Goal: Information Seeking & Learning: Learn about a topic

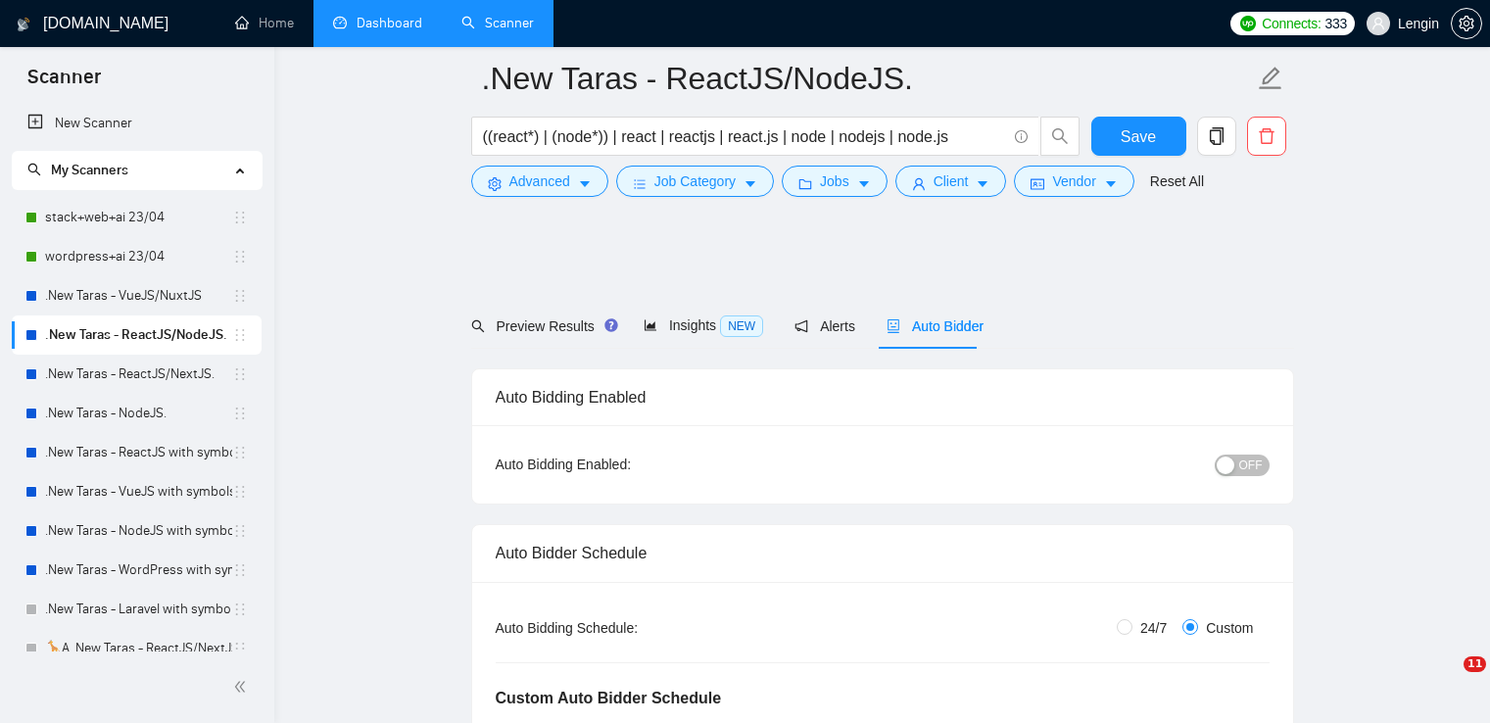
click at [384, 20] on link "Dashboard" at bounding box center [377, 23] width 89 height 17
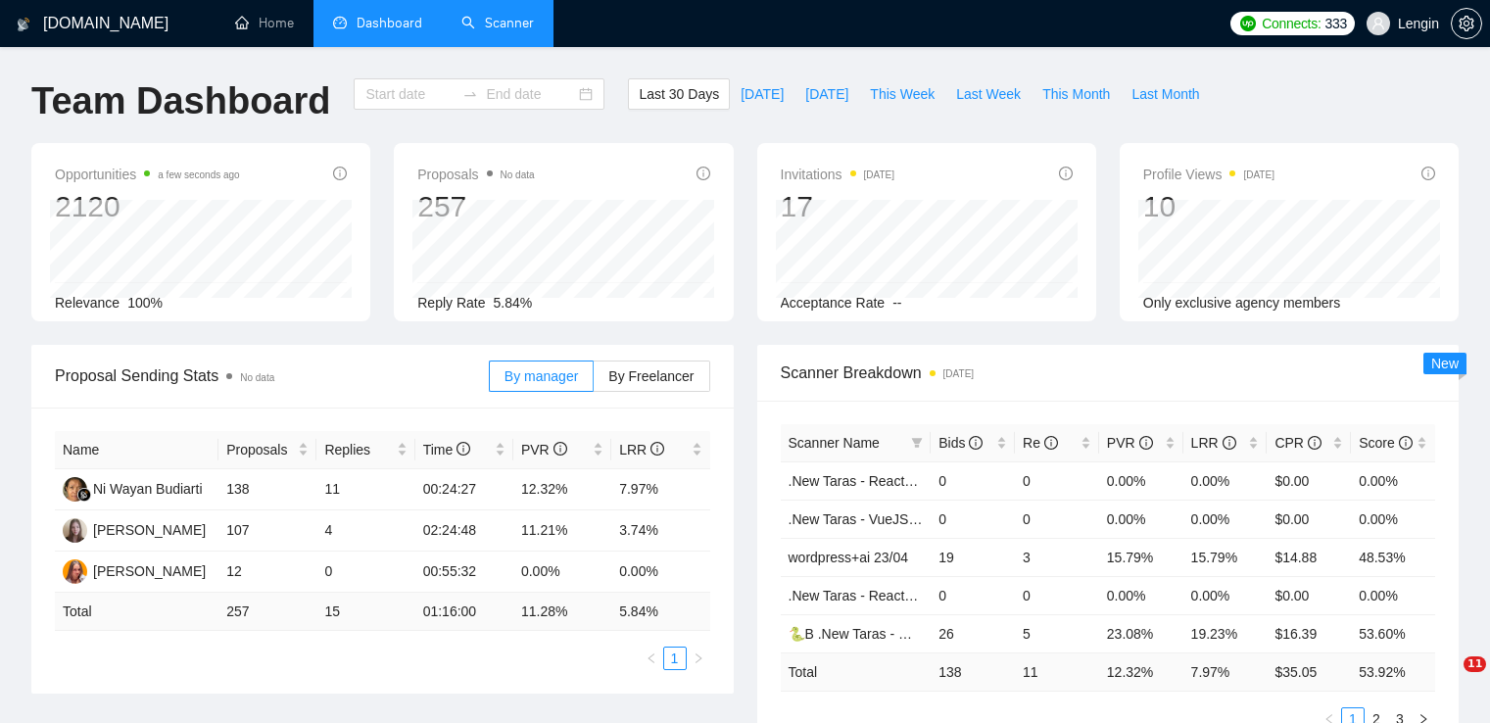
scroll to position [842, 0]
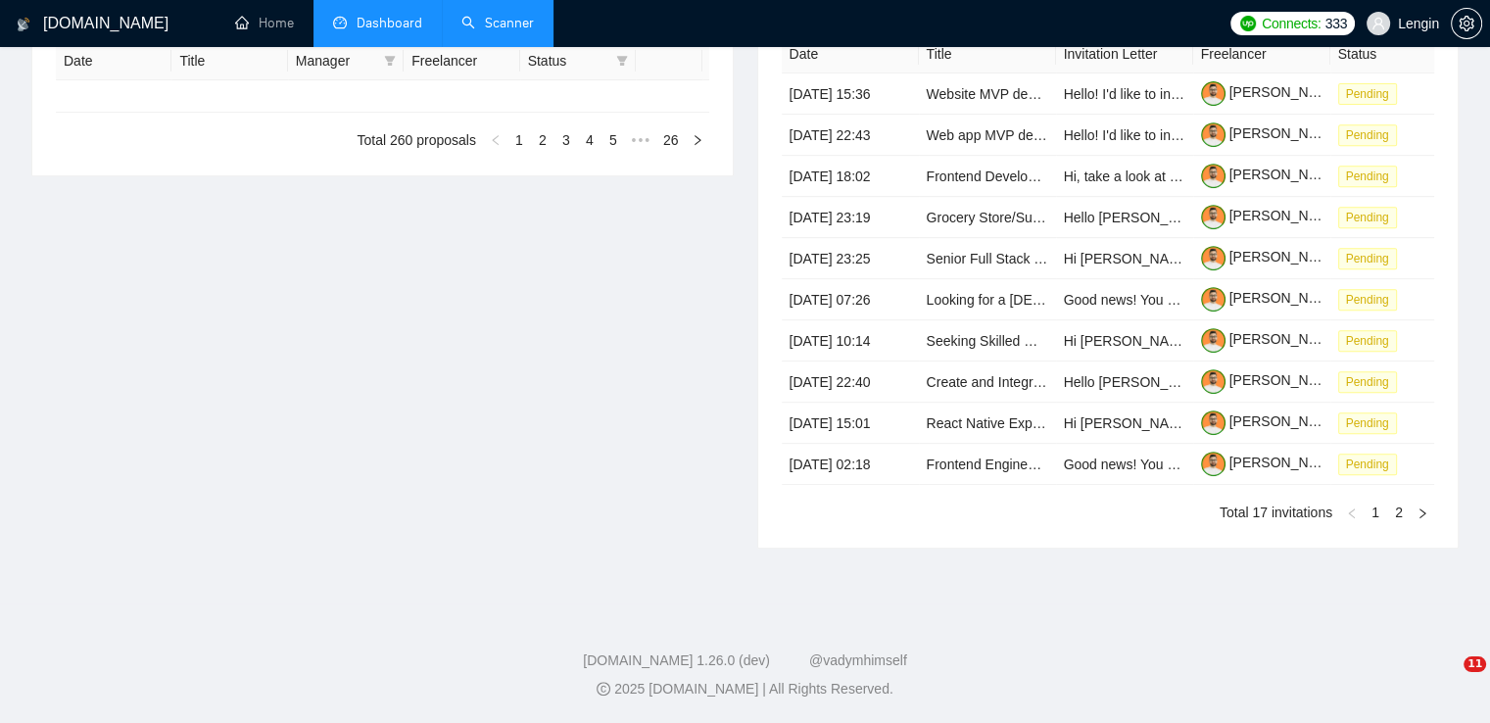
type input "[DATE]"
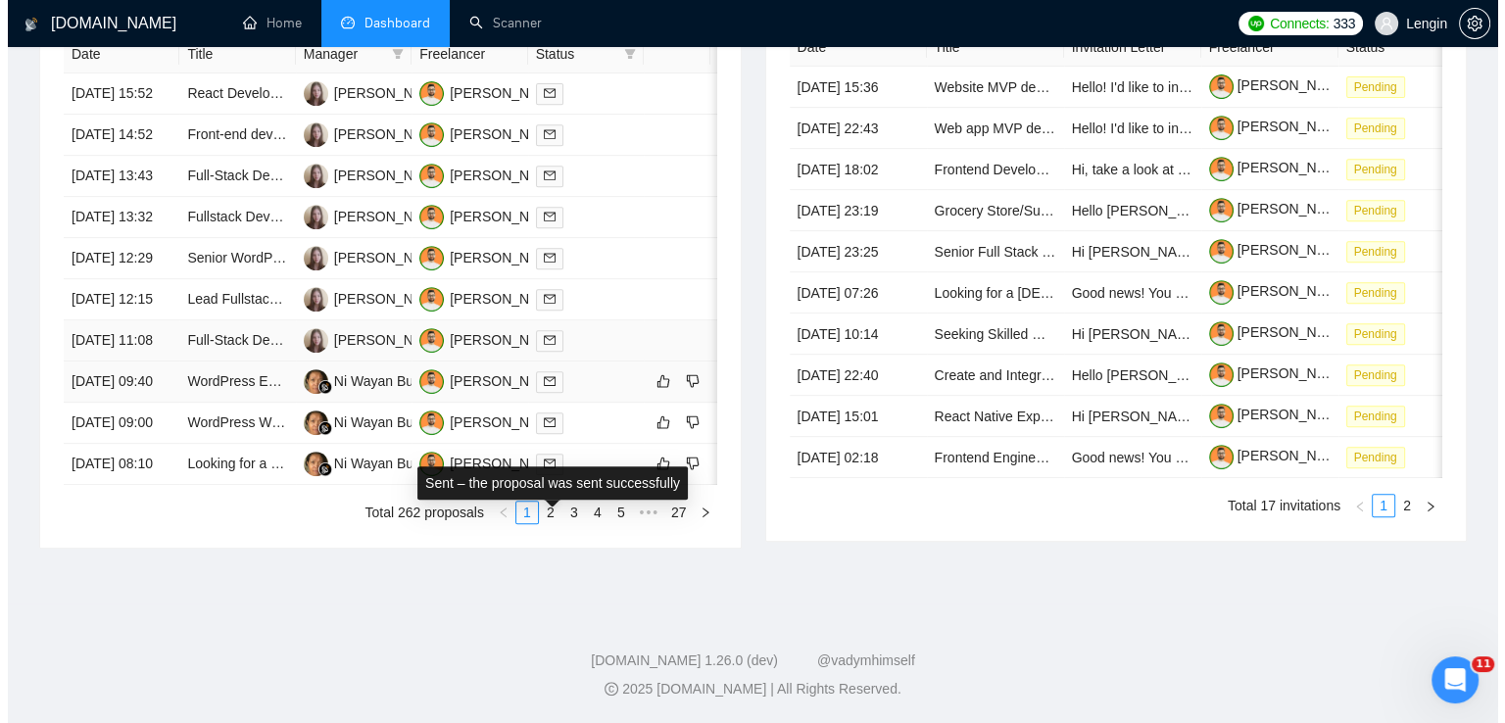
scroll to position [913, 0]
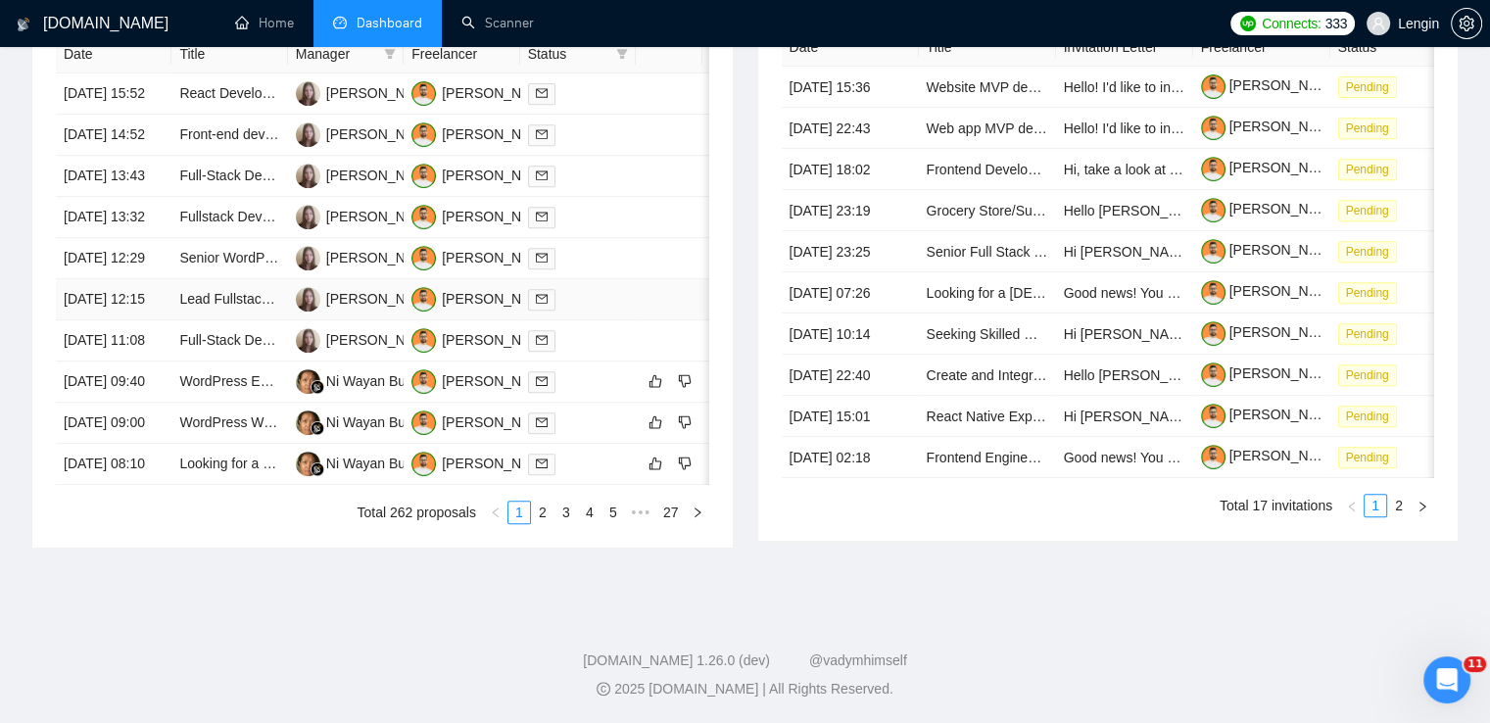
click at [255, 320] on td "Lead Fullstack Developer (Node.js/React/Next.js) – SaaS Platform Development" at bounding box center [229, 299] width 116 height 41
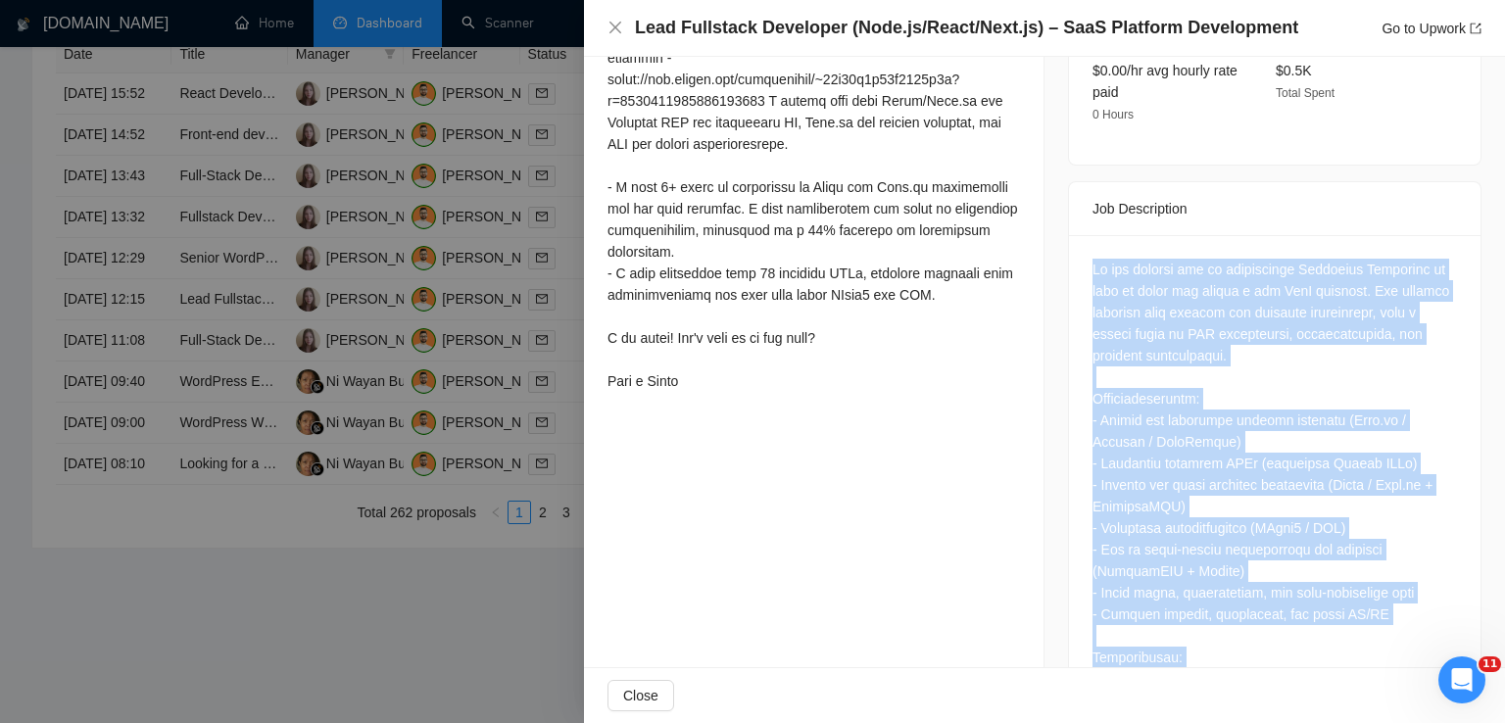
scroll to position [941, 0]
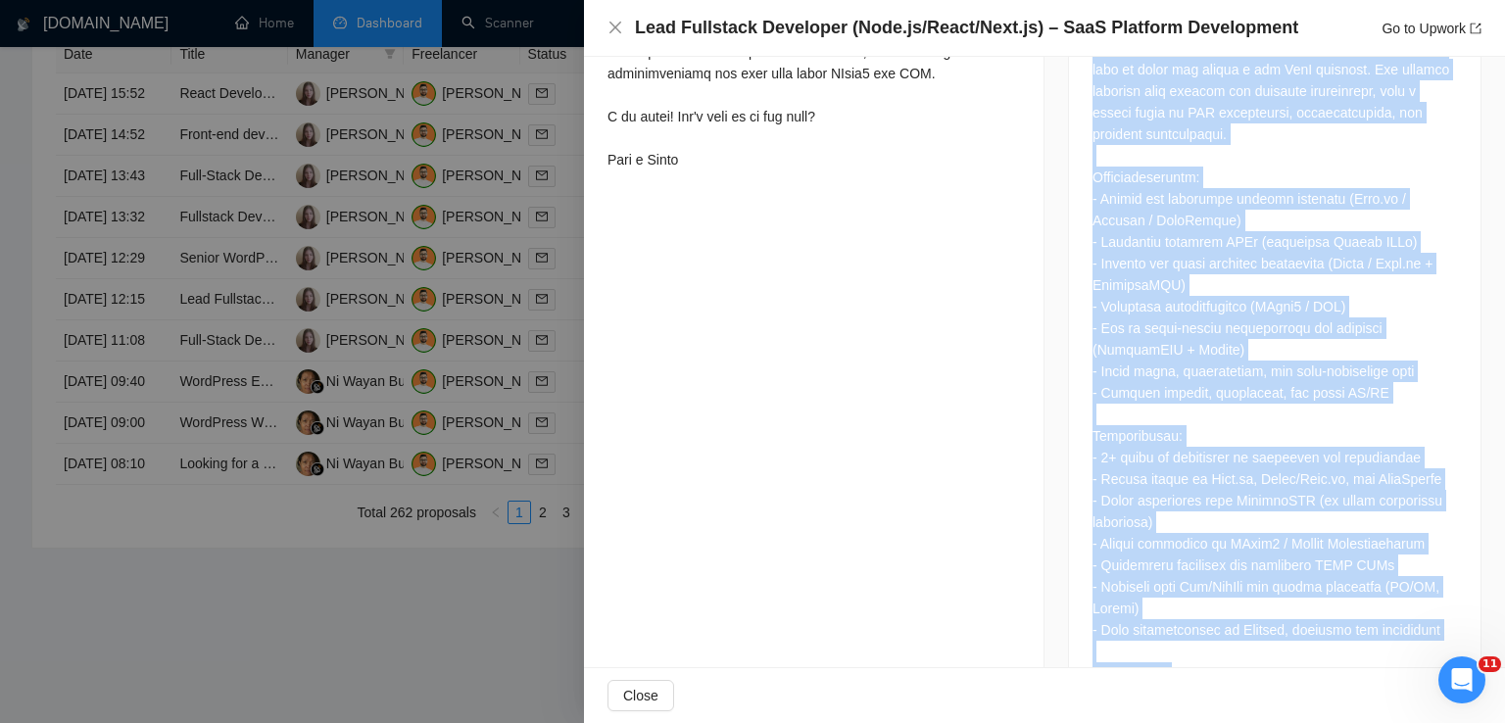
drag, startPoint x: 1085, startPoint y: 197, endPoint x: 1310, endPoint y: 606, distance: 466.7
click at [1310, 606] on div at bounding box center [1275, 446] width 365 height 819
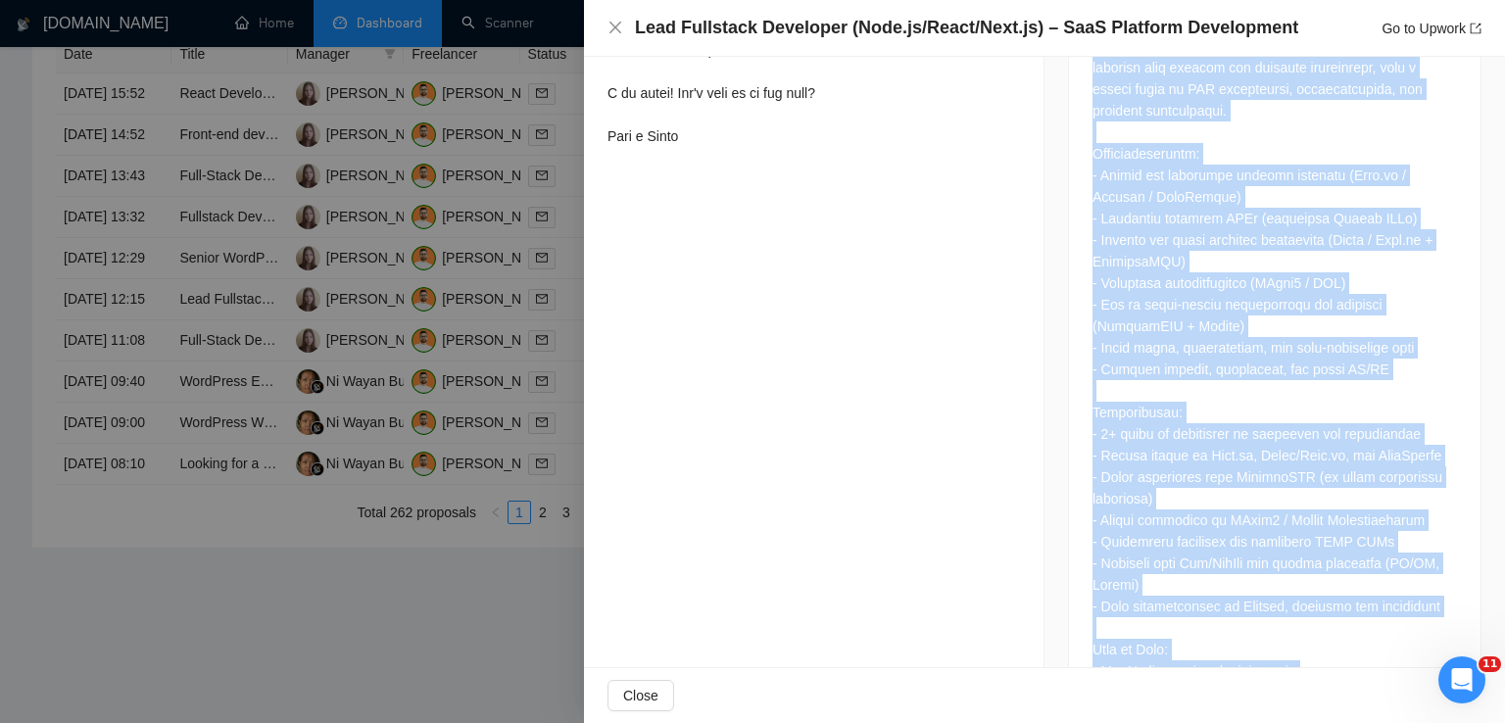
scroll to position [995, 0]
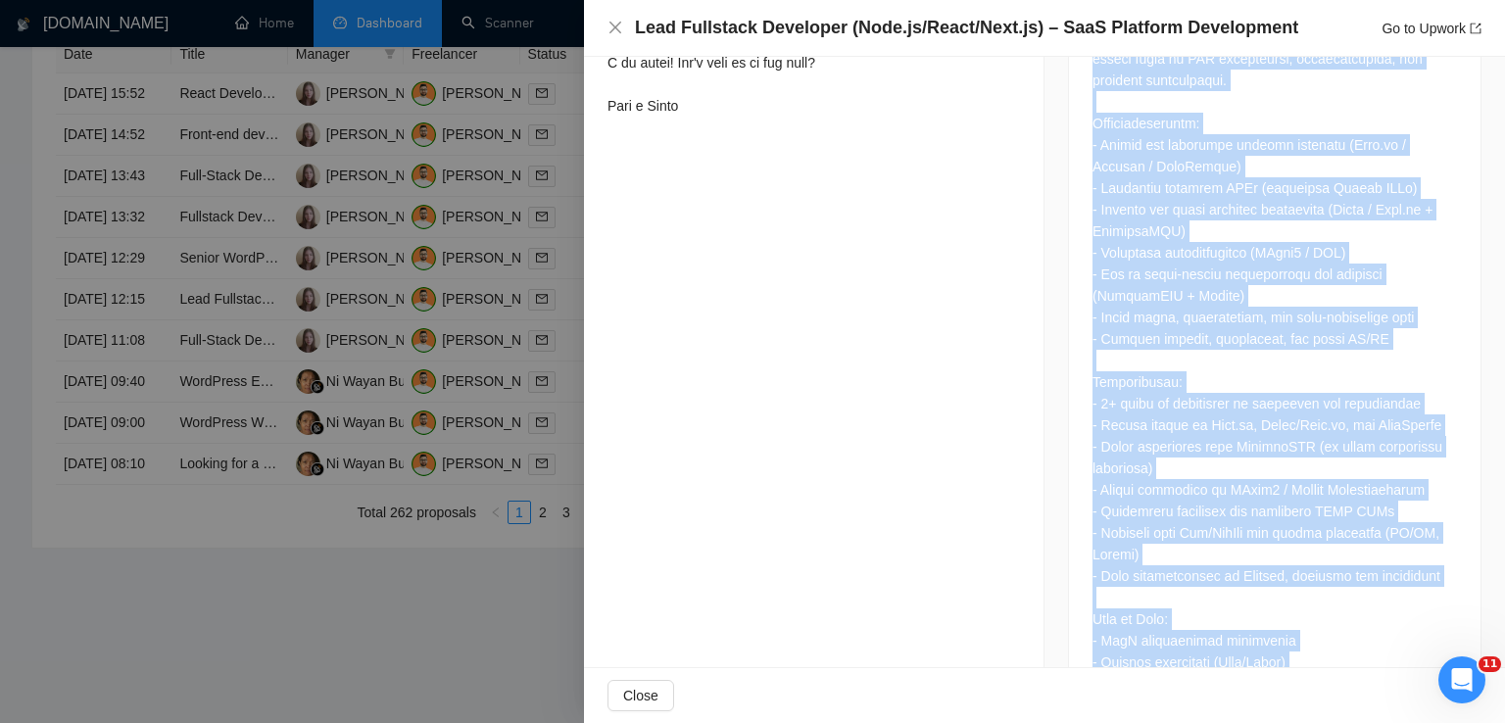
copy div "We are looking for an experienced Fullstack Developer to help us build and laun…"
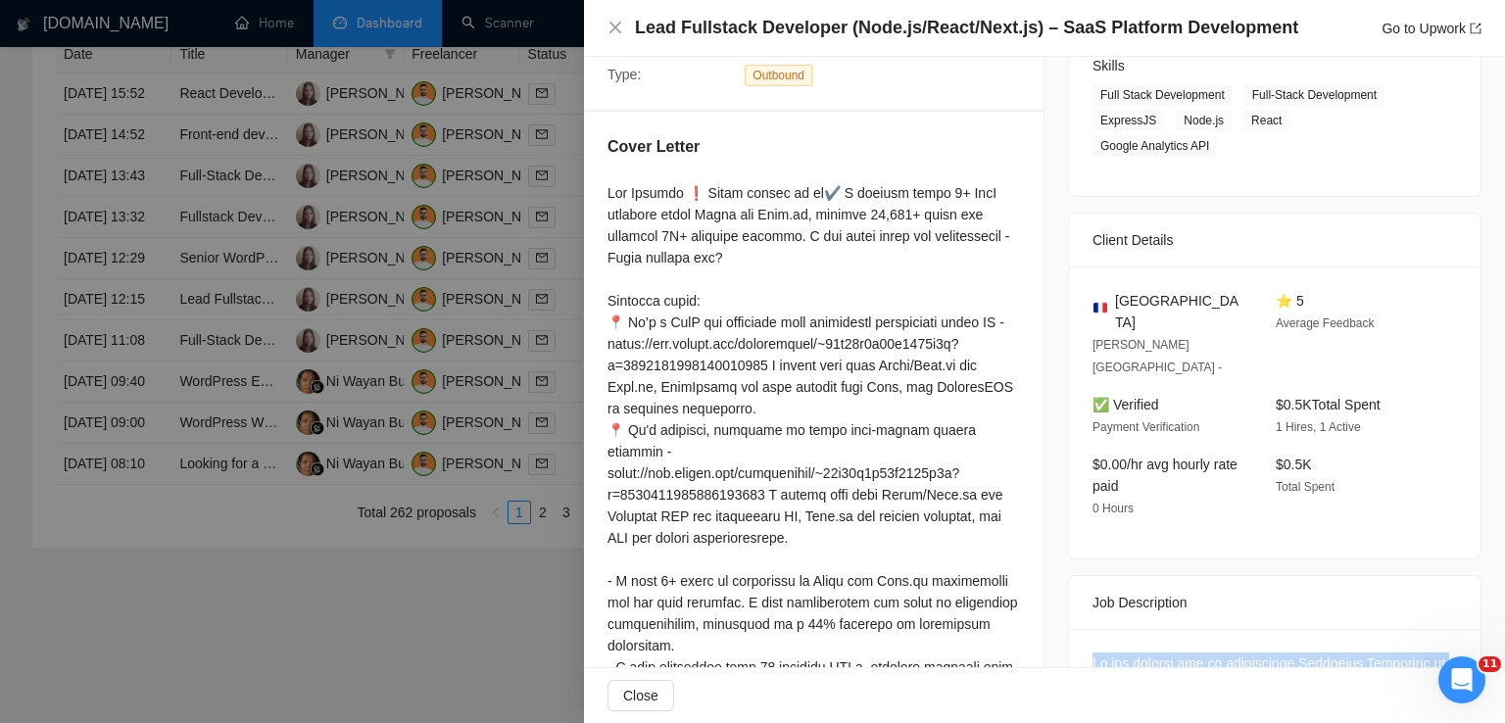
scroll to position [321, 0]
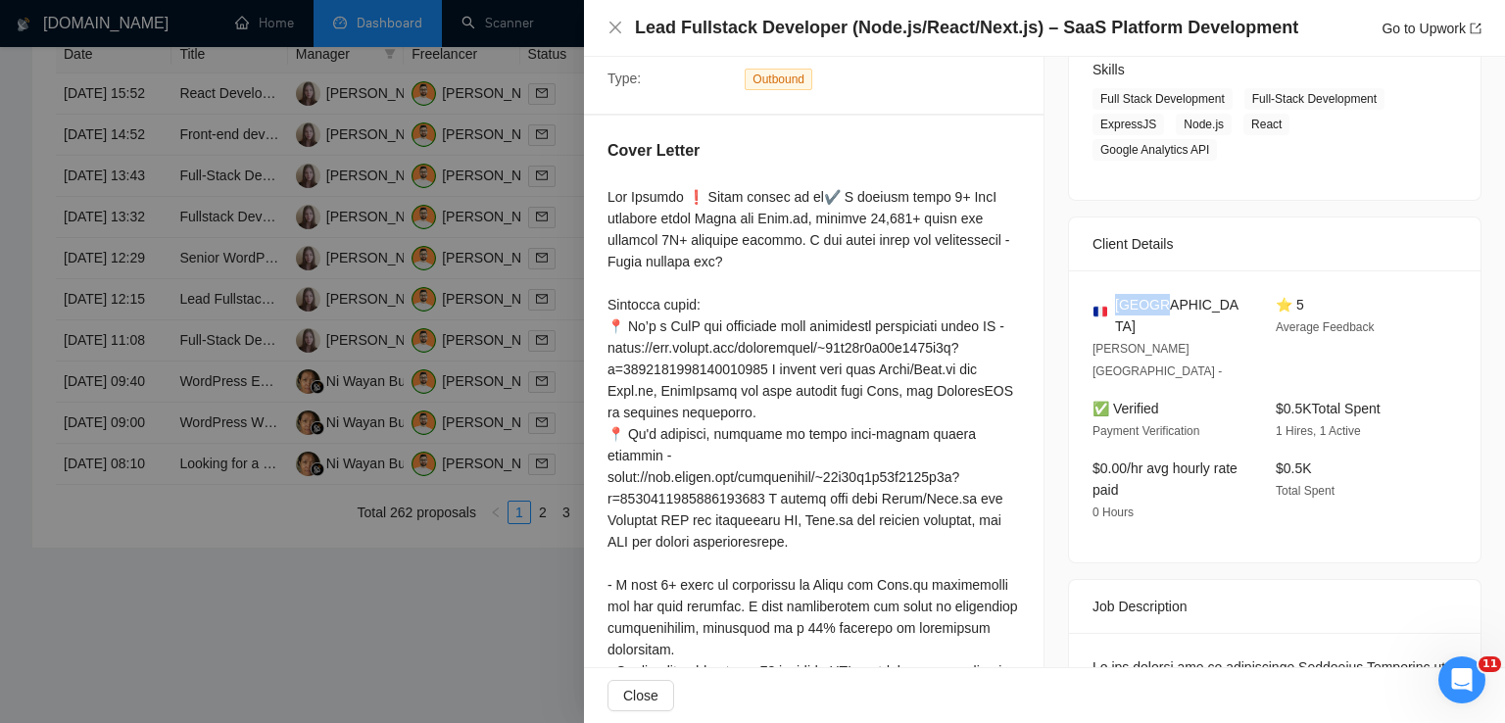
drag, startPoint x: 1152, startPoint y: 281, endPoint x: 1107, endPoint y: 281, distance: 45.1
click at [1107, 294] on div "[GEOGRAPHIC_DATA]" at bounding box center [1169, 315] width 152 height 43
copy span "[GEOGRAPHIC_DATA]"
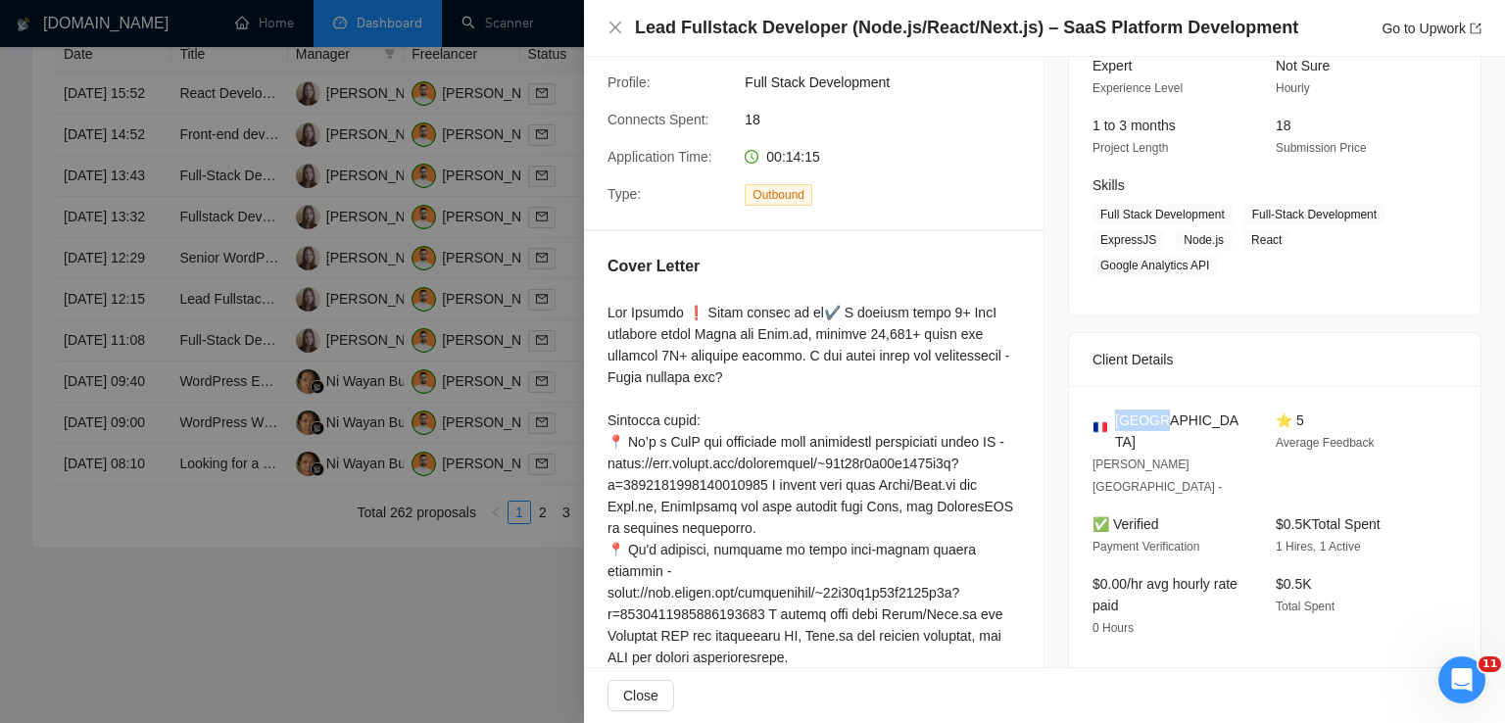
scroll to position [204, 0]
drag, startPoint x: 1399, startPoint y: 243, endPoint x: 1241, endPoint y: 219, distance: 160.6
click at [1241, 219] on span "Full Stack Development Full-Stack Development ExpressJS Node.js React Google An…" at bounding box center [1260, 242] width 335 height 73
copy span "Full-Stack Development ExpressJS Node.js React Google Analytics API"
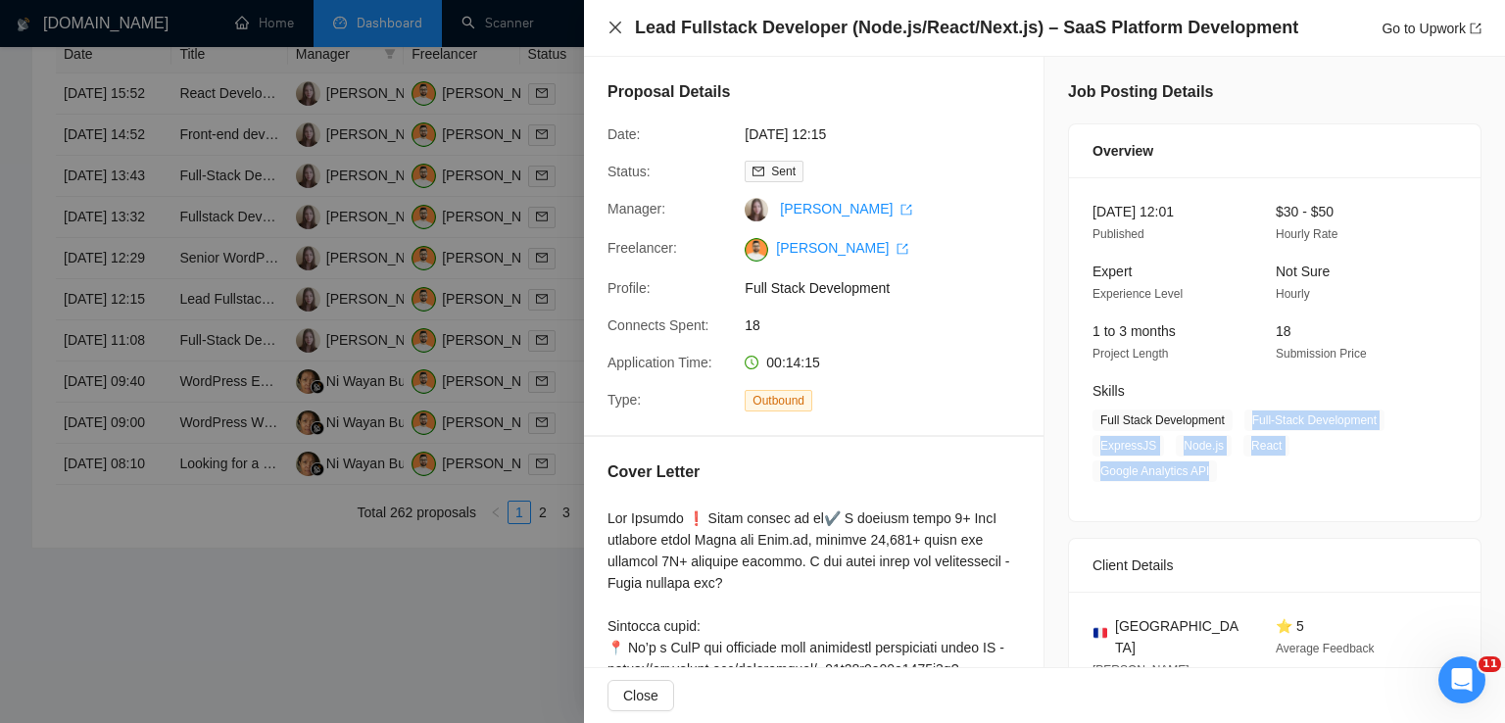
click at [611, 24] on icon "close" at bounding box center [616, 28] width 12 height 12
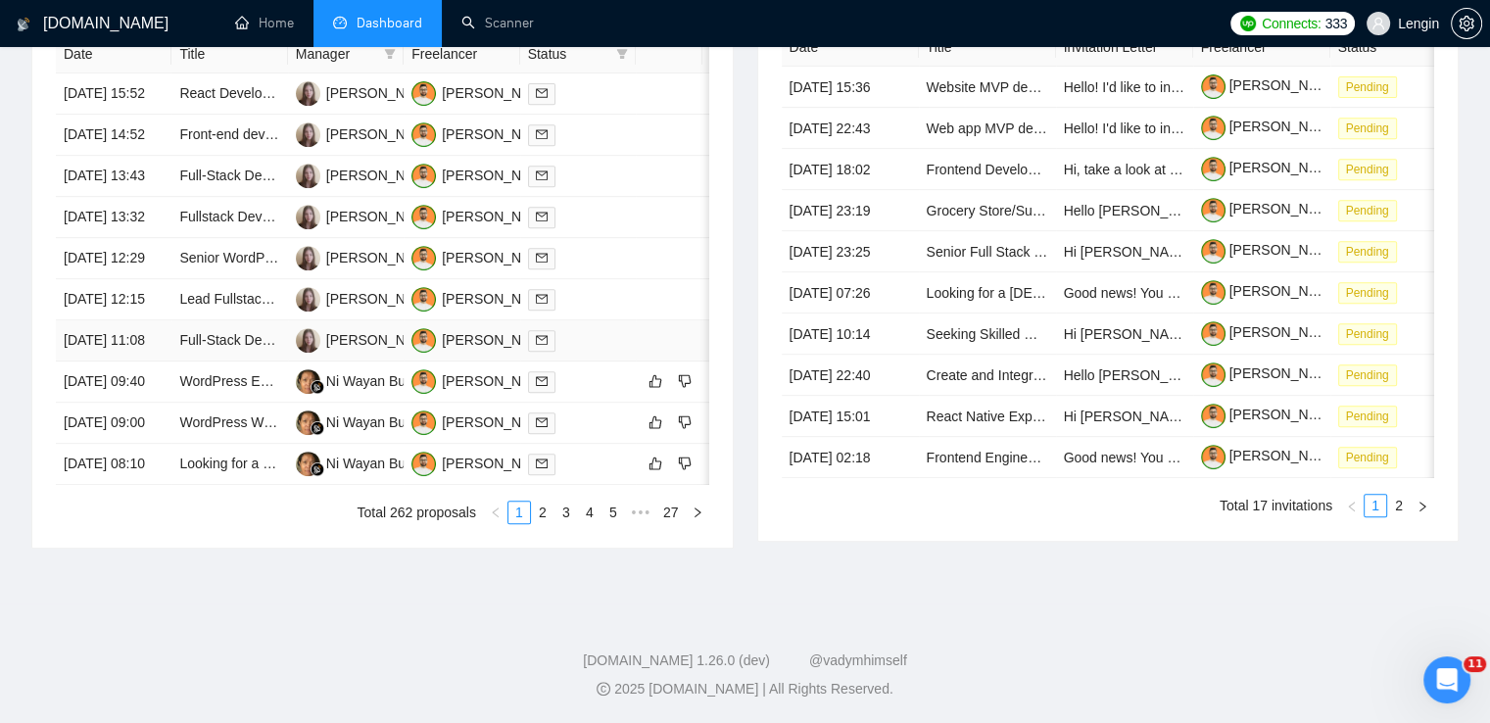
click at [274, 362] on td "Full-Stack Developer (Music Streaming & Scalable Infrastructure)" at bounding box center [229, 340] width 116 height 41
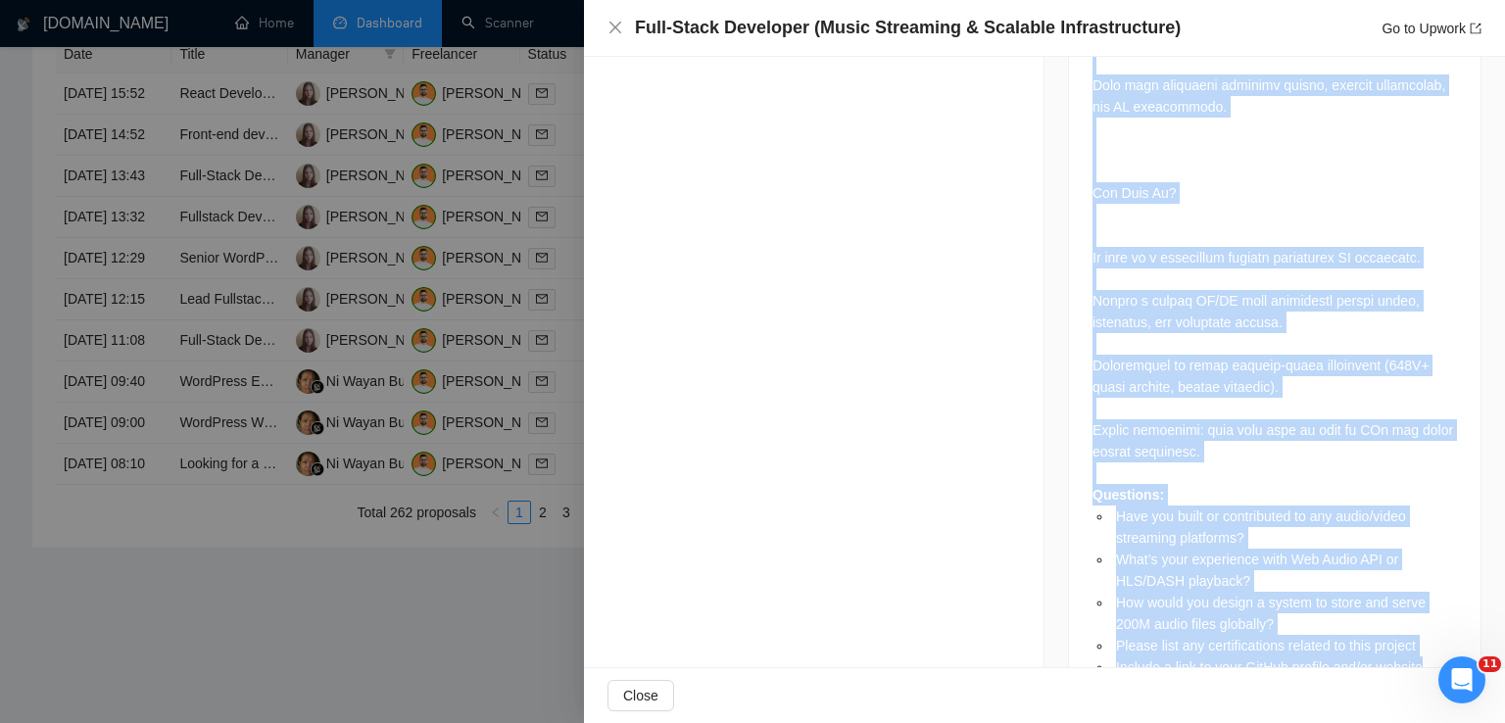
scroll to position [3494, 0]
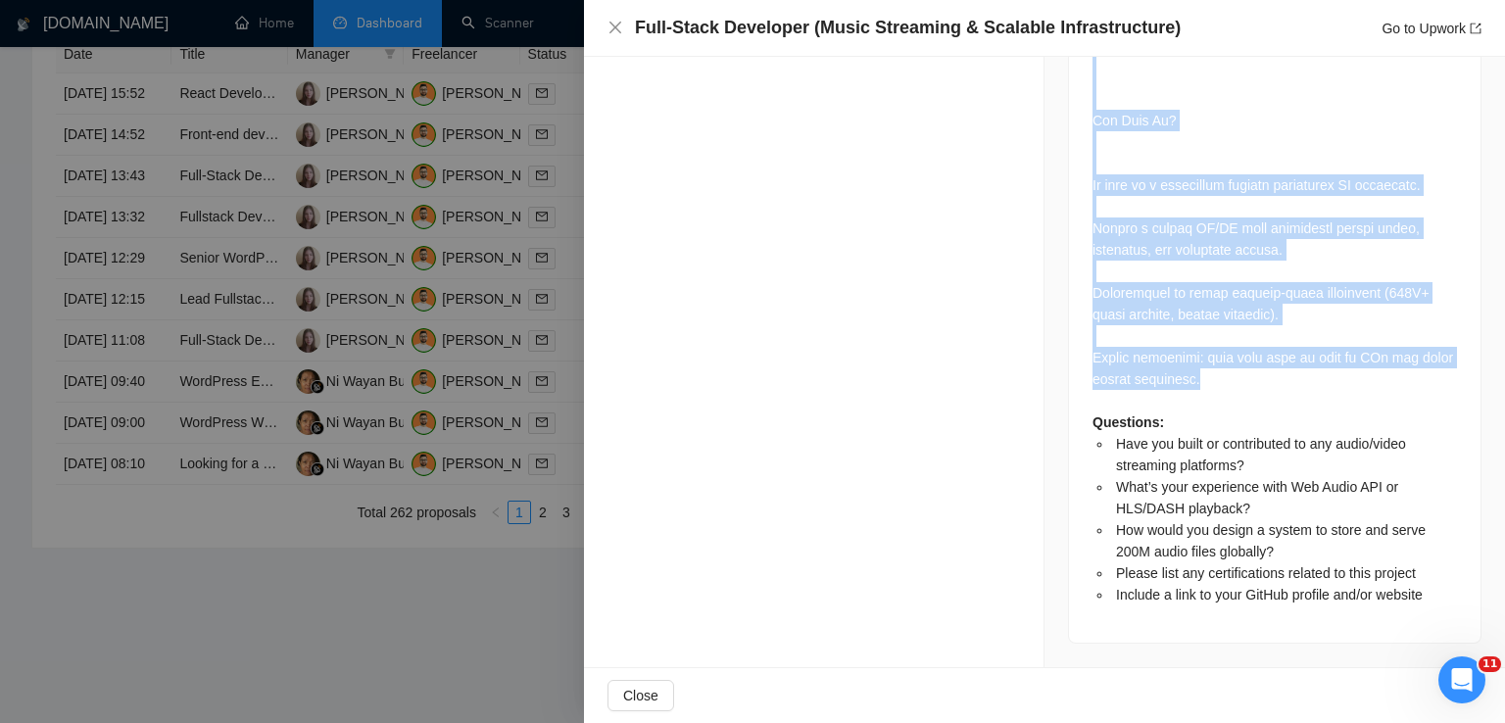
drag, startPoint x: 1086, startPoint y: 197, endPoint x: 1219, endPoint y: 374, distance: 221.9
copy div "Lorem Ipsumdo Sitamet co a elit-sed doeiusmodt incid utlaboree dolorema aliqu e…"
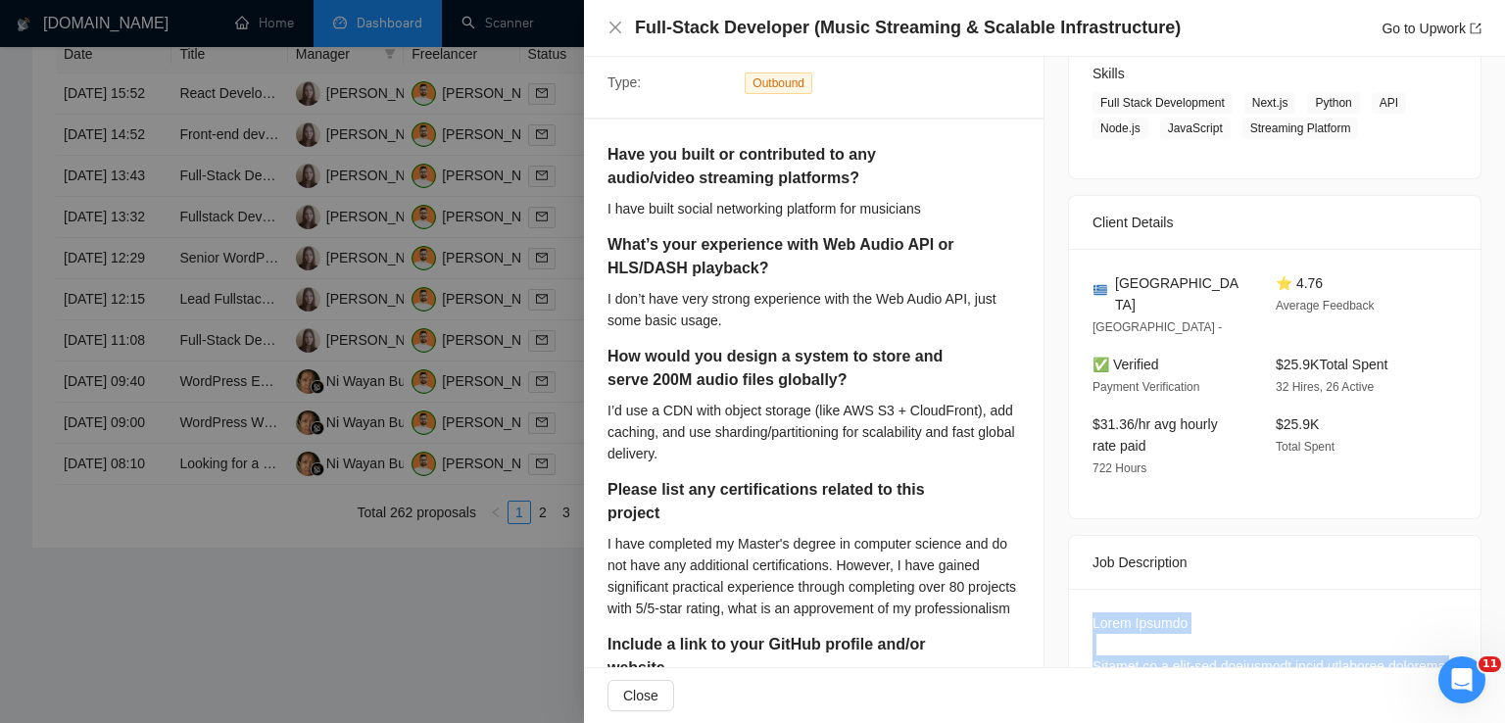
scroll to position [317, 0]
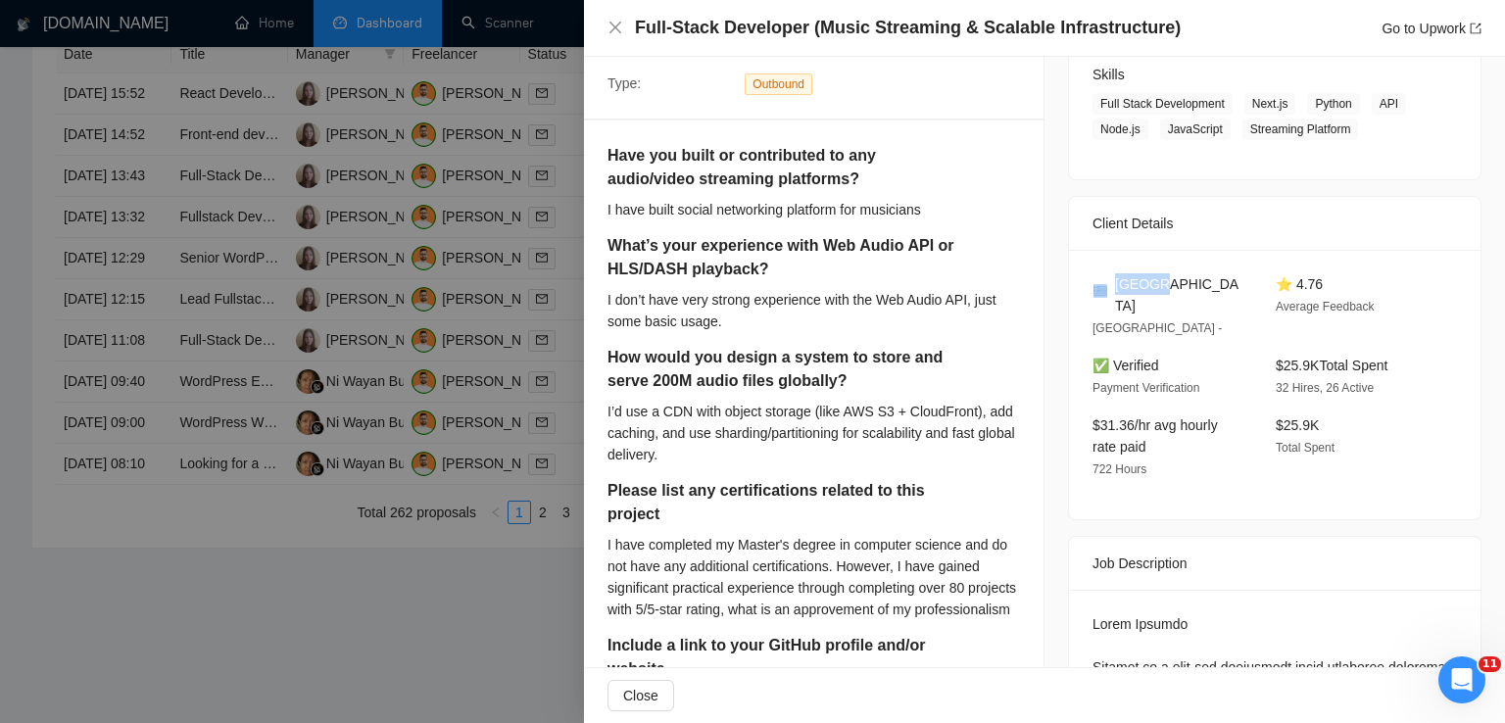
drag, startPoint x: 1173, startPoint y: 278, endPoint x: 1105, endPoint y: 286, distance: 68.1
click at [1105, 286] on div "[GEOGRAPHIC_DATA]" at bounding box center [1169, 294] width 152 height 43
copy div "[GEOGRAPHIC_DATA]"
click at [609, 30] on icon "close" at bounding box center [616, 28] width 16 height 16
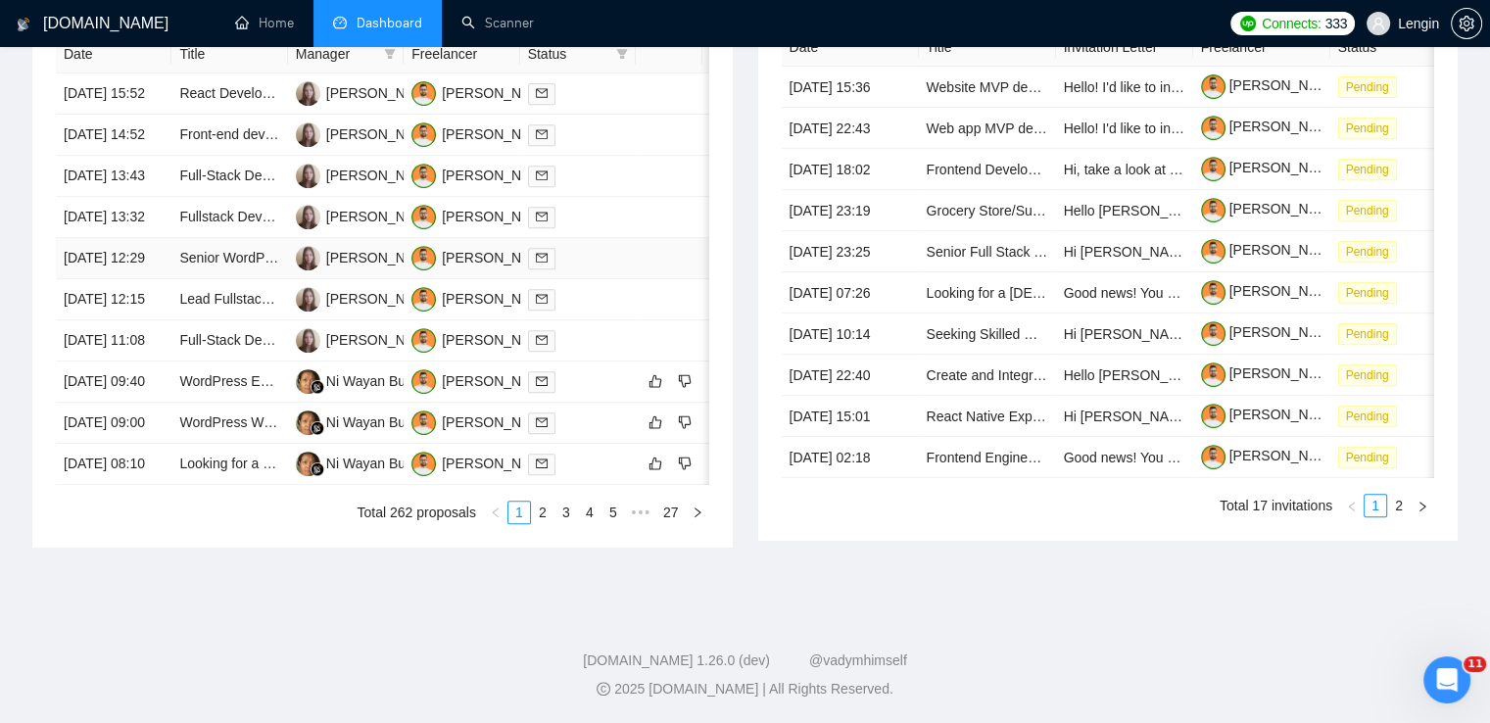
click at [227, 273] on td "Senior WordPress Expert Needed (Elementor & Customization)" at bounding box center [229, 258] width 116 height 41
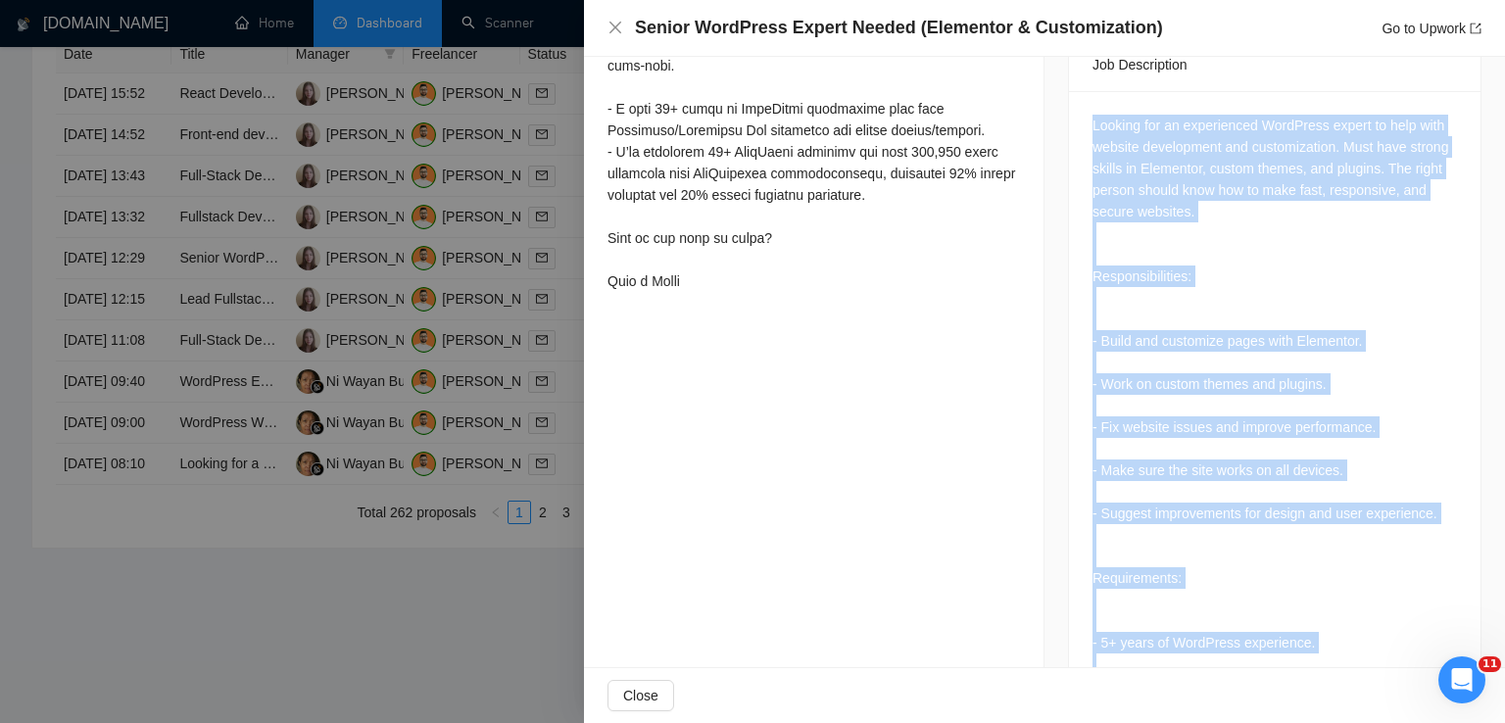
scroll to position [1250, 0]
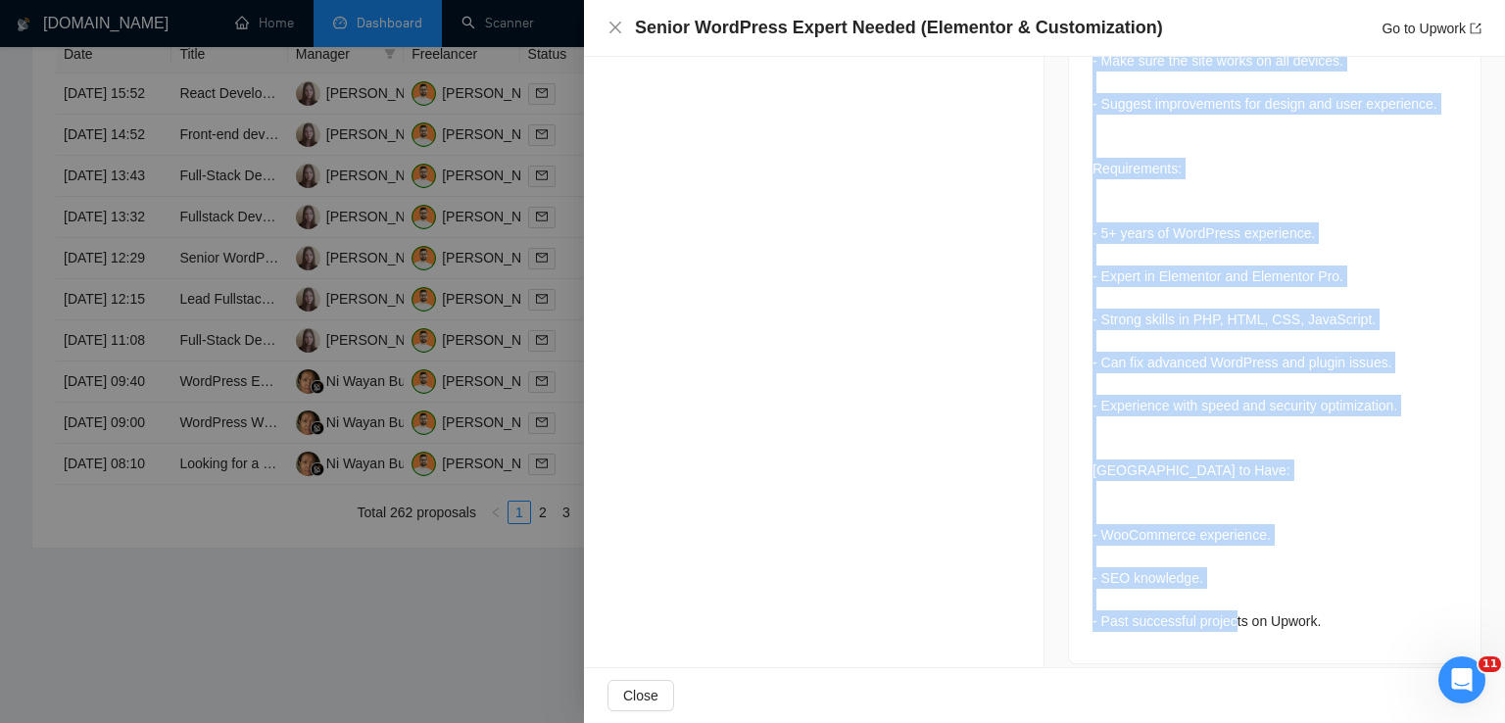
drag, startPoint x: 1083, startPoint y: 111, endPoint x: 1323, endPoint y: 609, distance: 552.7
click at [1323, 609] on div "Looking for an experienced WordPress expert to help with website development an…" at bounding box center [1275, 173] width 412 height 982
copy div "Looking for an experienced WordPress expert to help with website development an…"
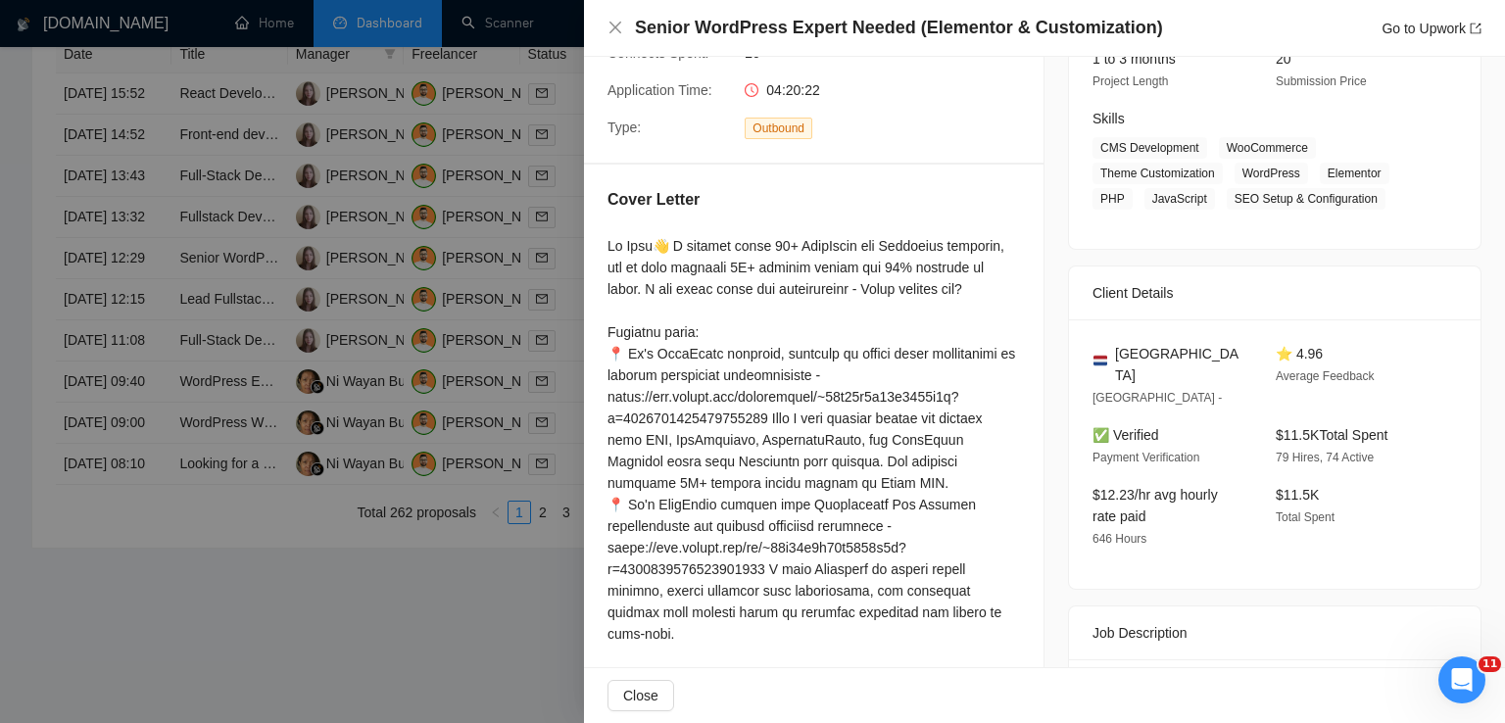
scroll to position [204, 0]
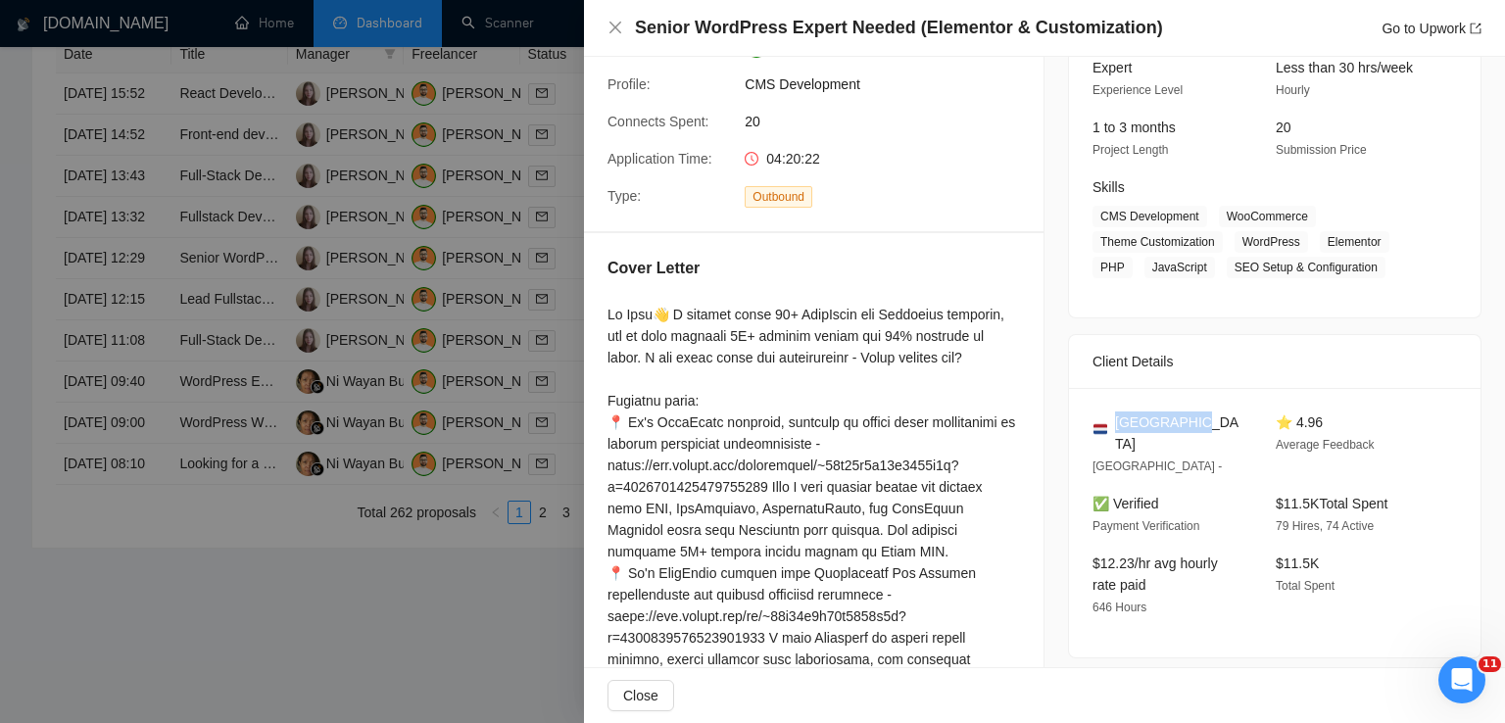
drag, startPoint x: 1199, startPoint y: 424, endPoint x: 1109, endPoint y: 421, distance: 90.2
click at [1109, 421] on div "[GEOGRAPHIC_DATA]" at bounding box center [1169, 433] width 152 height 43
click at [1123, 421] on span "[GEOGRAPHIC_DATA]" at bounding box center [1179, 433] width 129 height 43
drag, startPoint x: 1185, startPoint y: 422, endPoint x: 1113, endPoint y: 419, distance: 71.6
click at [1115, 419] on span "[GEOGRAPHIC_DATA]" at bounding box center [1179, 433] width 129 height 43
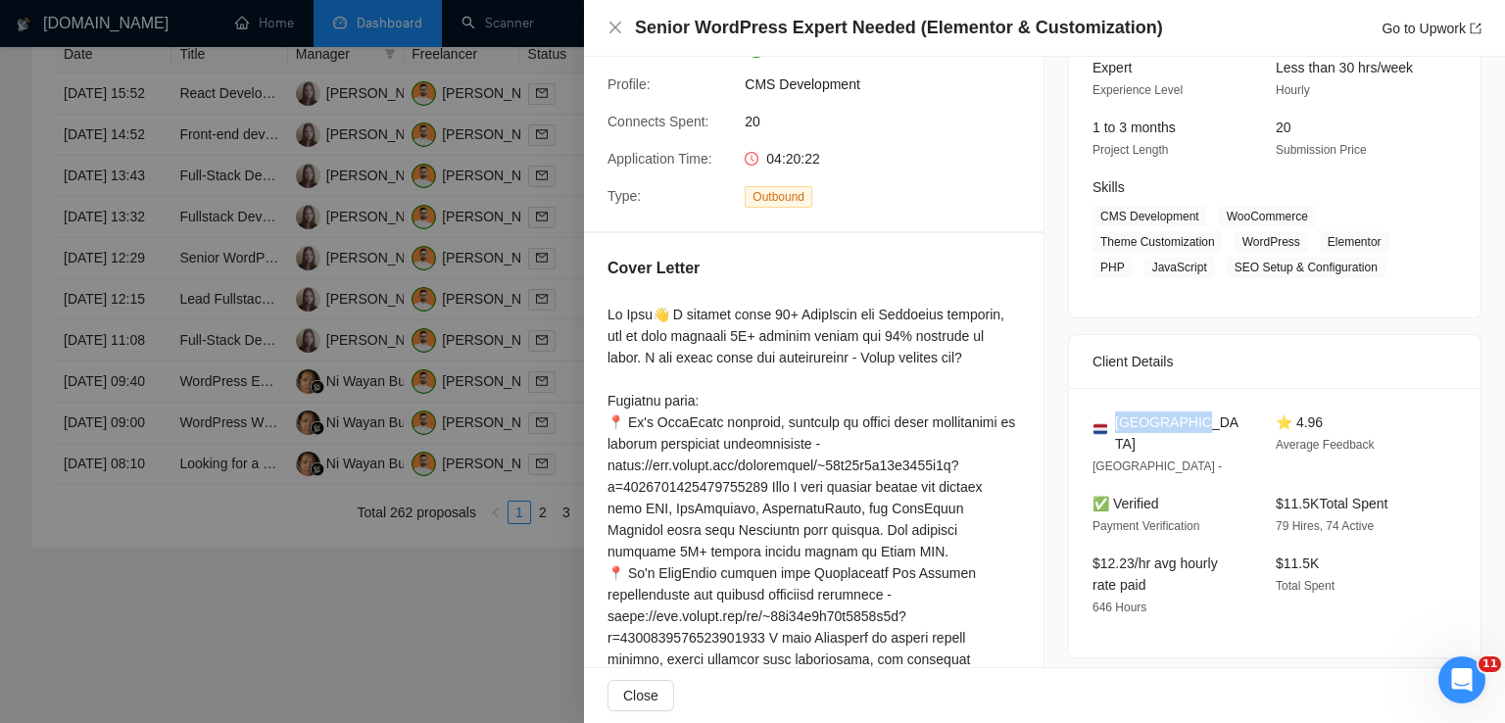
copy span "[GEOGRAPHIC_DATA]"
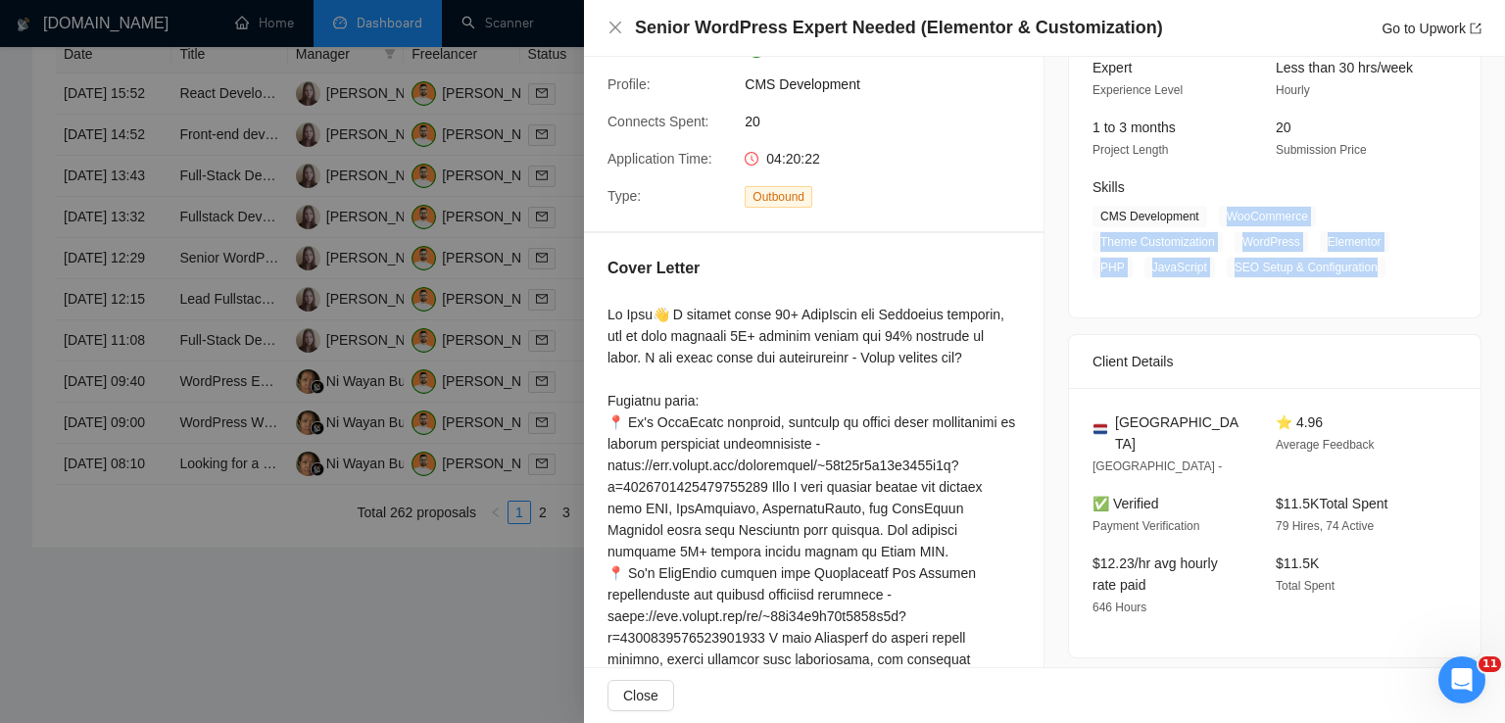
drag, startPoint x: 1221, startPoint y: 211, endPoint x: 1367, endPoint y: 261, distance: 154.3
click at [1367, 261] on span "CMS Development WooCommerce Theme Customization WordPress Elementor PHP JavaScr…" at bounding box center [1260, 242] width 335 height 73
copy span "WooCommerce Theme Customization WordPress Elementor PHP JavaScript SEO Setup & …"
